Goal: Communication & Community: Answer question/provide support

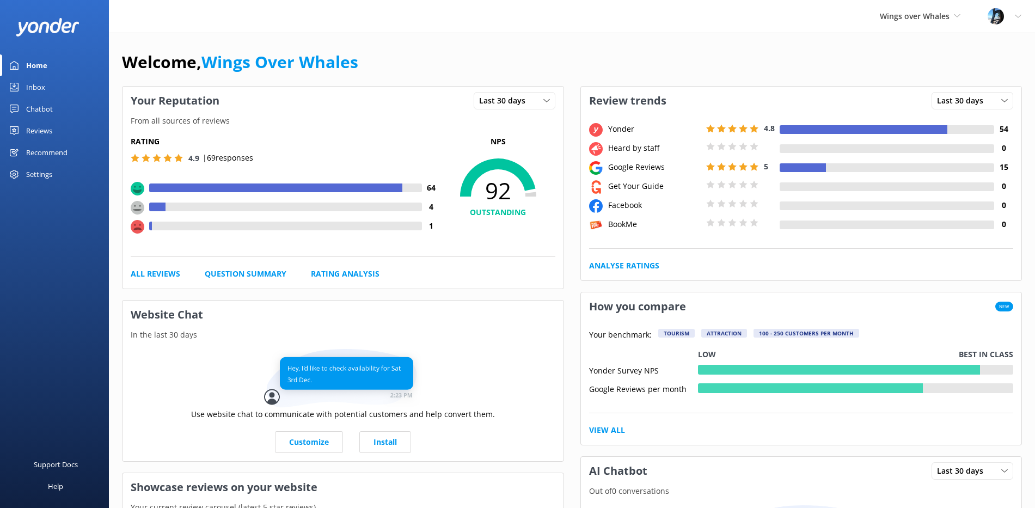
click at [28, 128] on div "Reviews" at bounding box center [39, 131] width 26 height 22
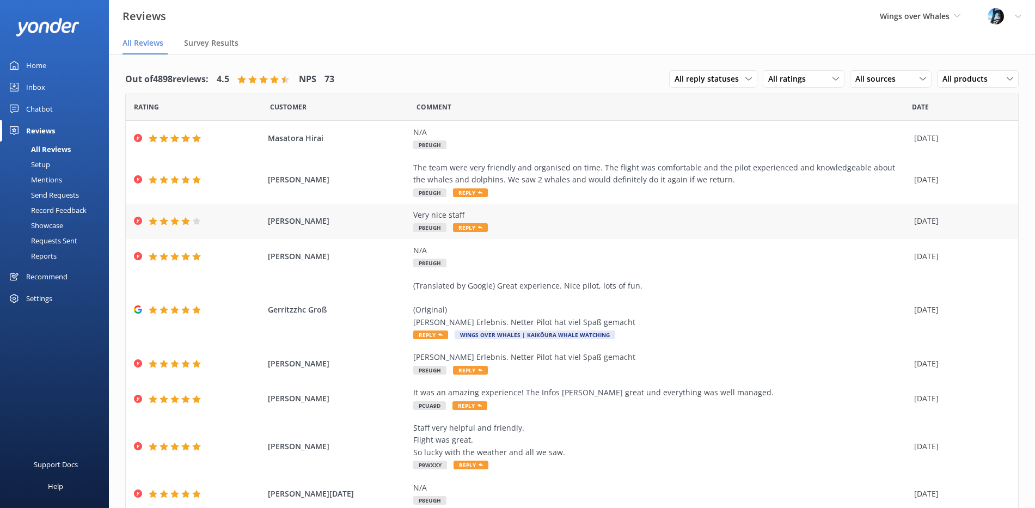
click at [538, 231] on div "Very nice staff P8EUGH Reply" at bounding box center [661, 221] width 496 height 25
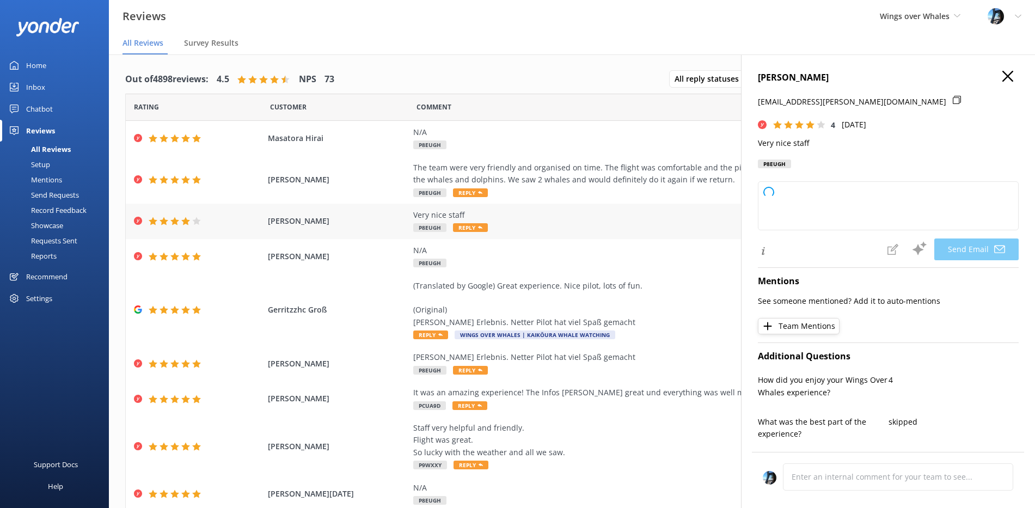
type textarea "Thank you so much for your kind words, [PERSON_NAME]! We're glad you had a posi…"
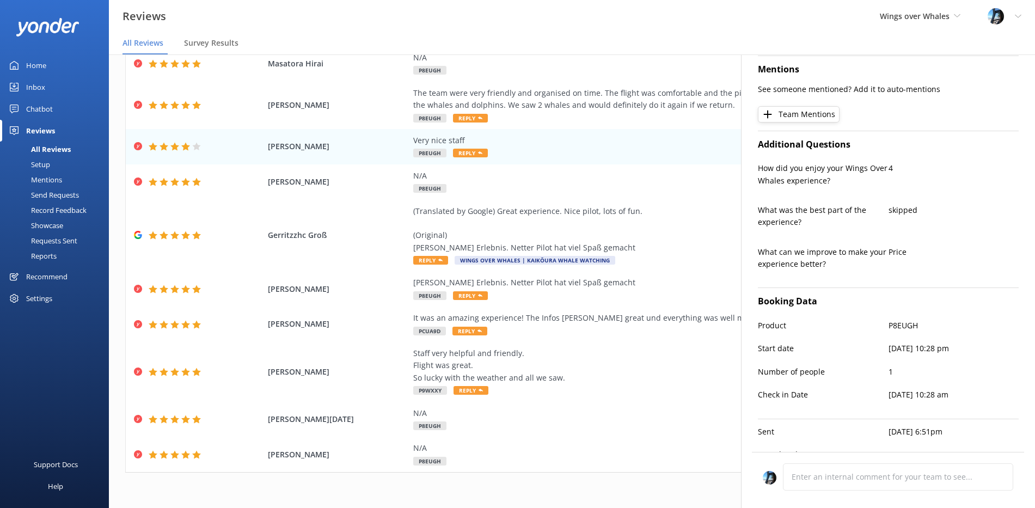
scroll to position [225, 0]
